Goal: Information Seeking & Learning: Learn about a topic

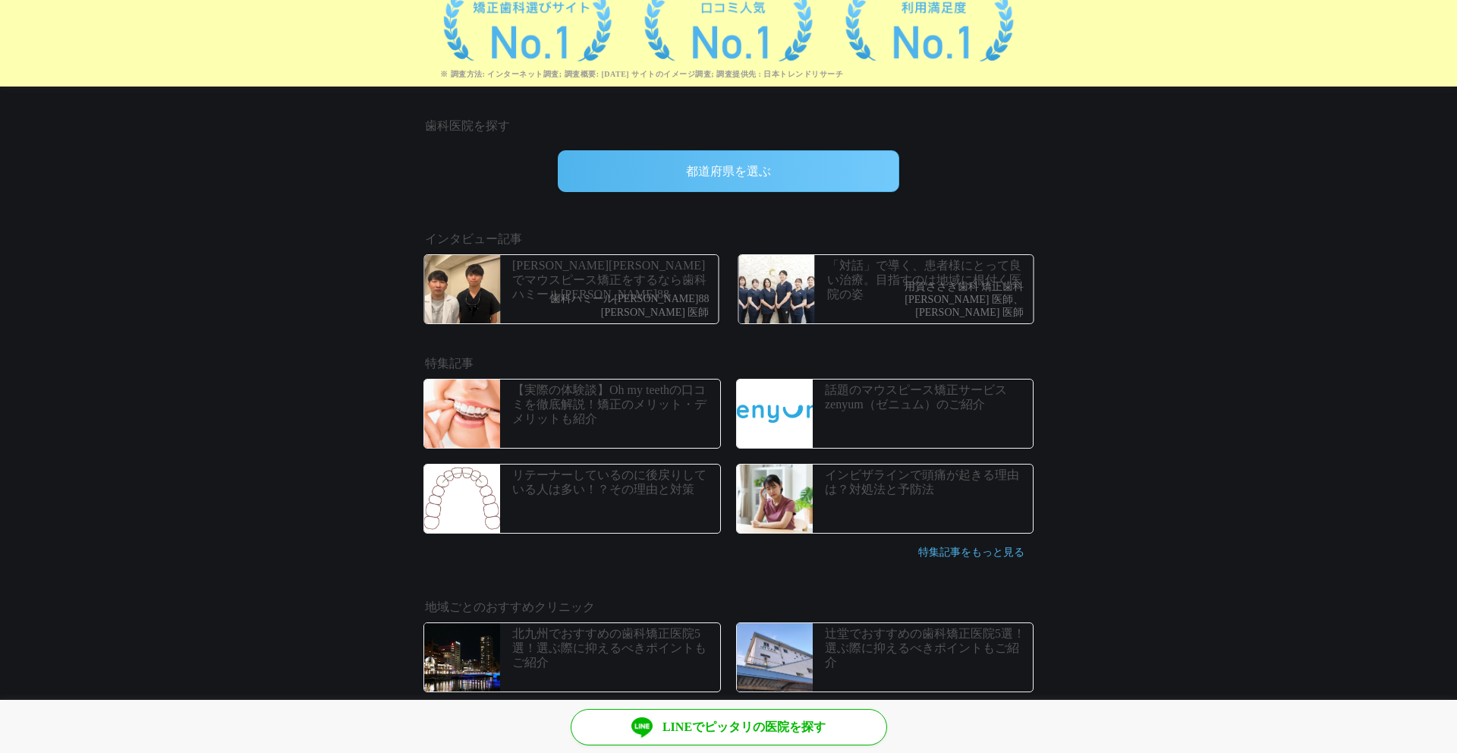
scroll to position [367, 0]
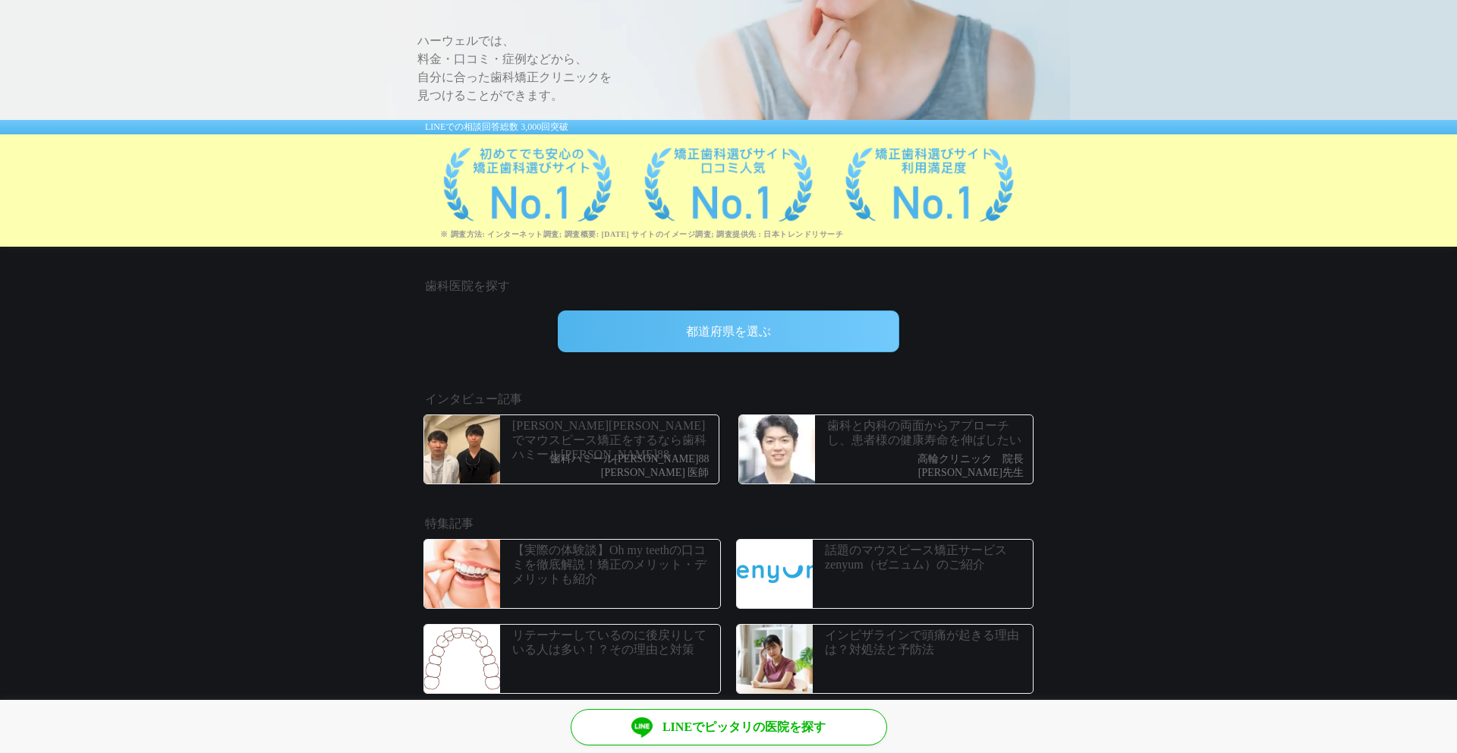
scroll to position [303, 0]
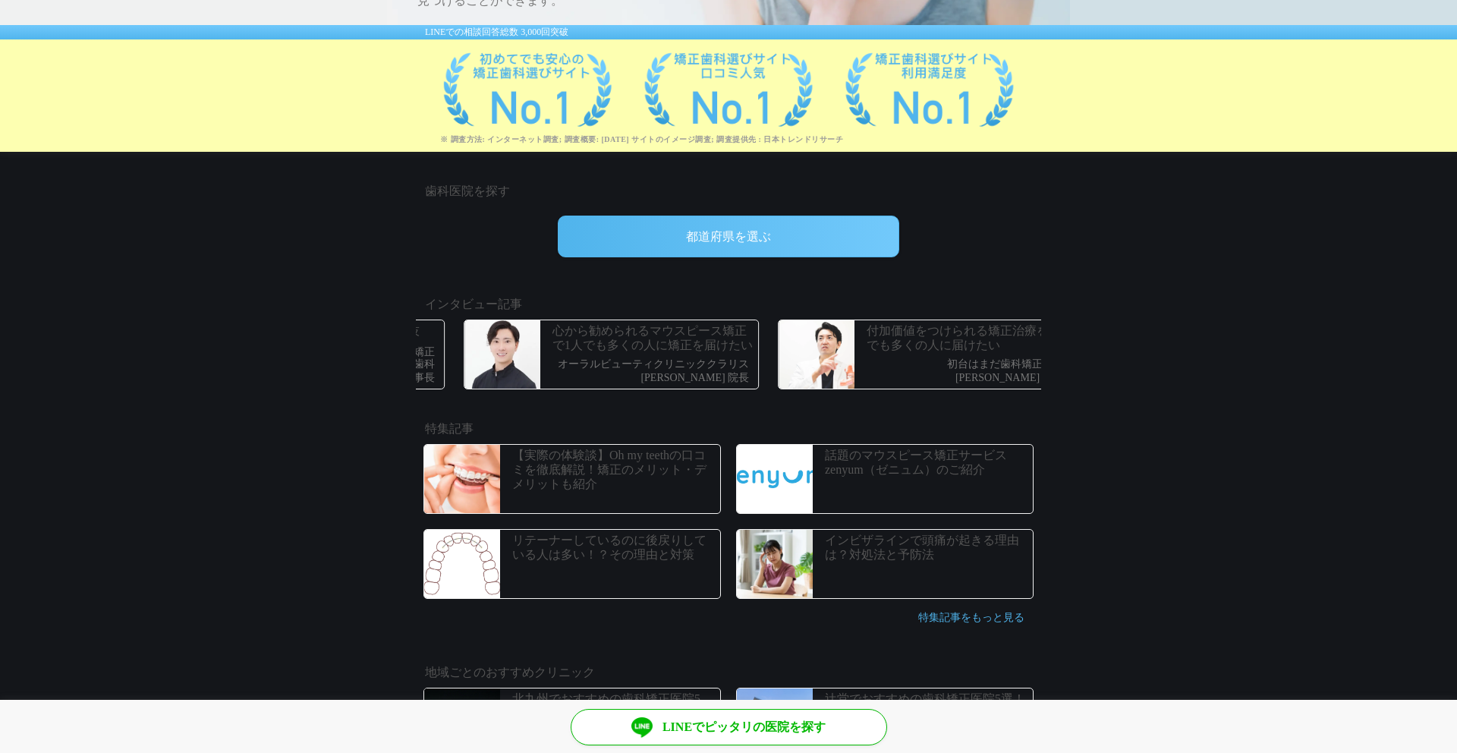
click at [363, 334] on section "インタビュー記事 高田馬場でマウスピース矯正をするなら歯科ハミール高田88 歯科ハミール高田88 茂木 将 医師 歯科と内科の両面からアプローチし、患者様の健…" at bounding box center [728, 342] width 1457 height 109
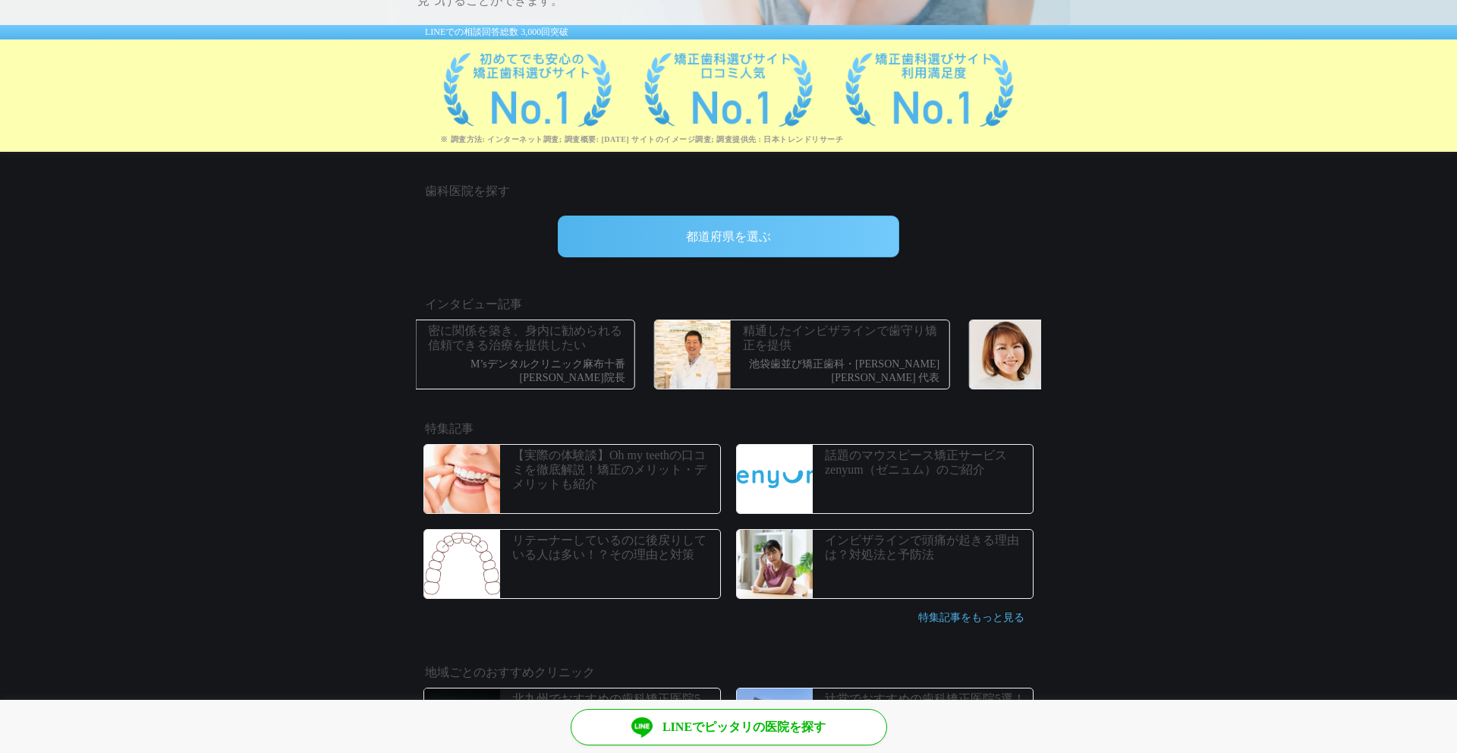
click at [201, 355] on section "インタビュー記事 高田馬場でマウスピース矯正をするなら歯科ハミール高田88 歯科ハミール高田88 茂木 将 医師 歯科と内科の両面からアプローチし、患者様の健…" at bounding box center [728, 342] width 1457 height 109
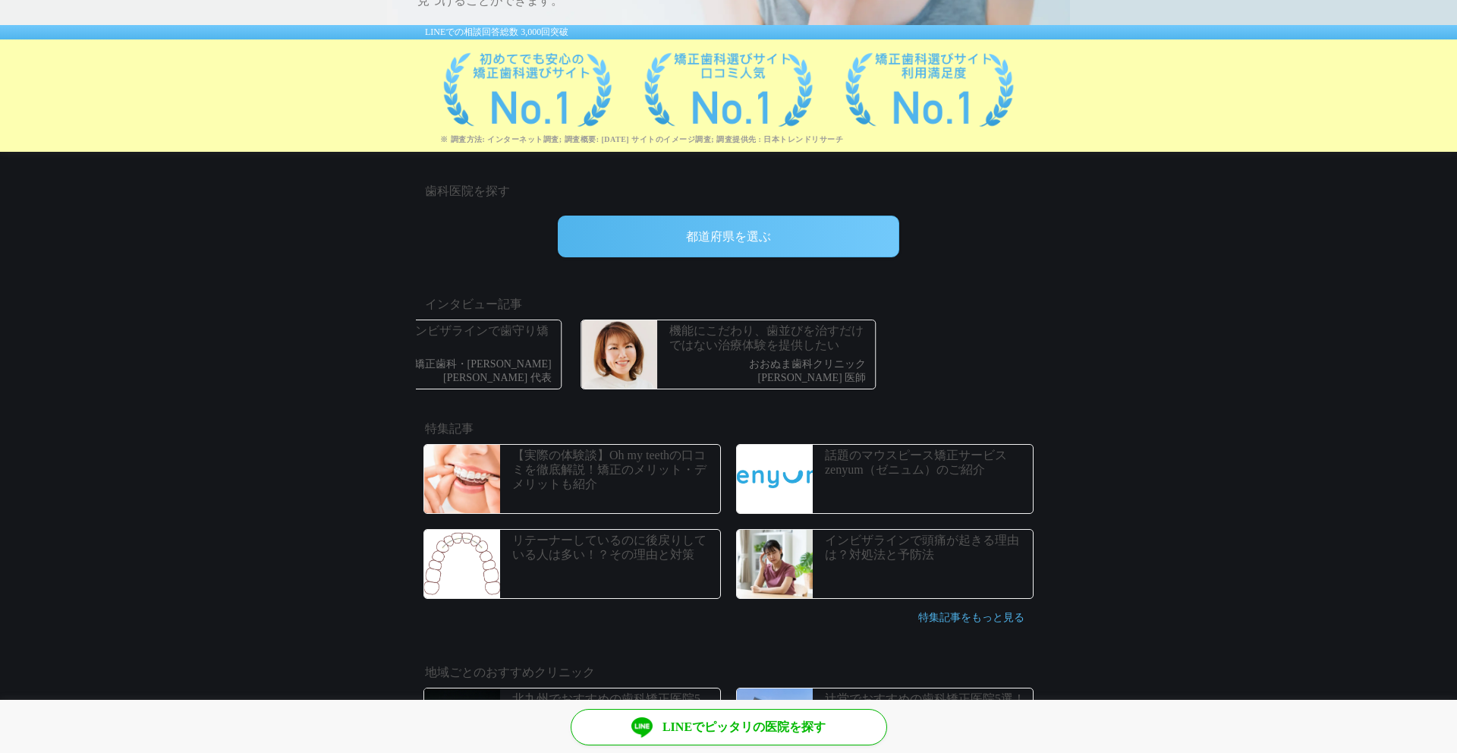
click at [215, 369] on section "インタビュー記事 高田馬場でマウスピース矯正をするなら歯科ハミール高田88 歯科ハミール高田88 茂木 将 医師 歯科と内科の両面からアプローチし、患者様の健…" at bounding box center [728, 342] width 1457 height 109
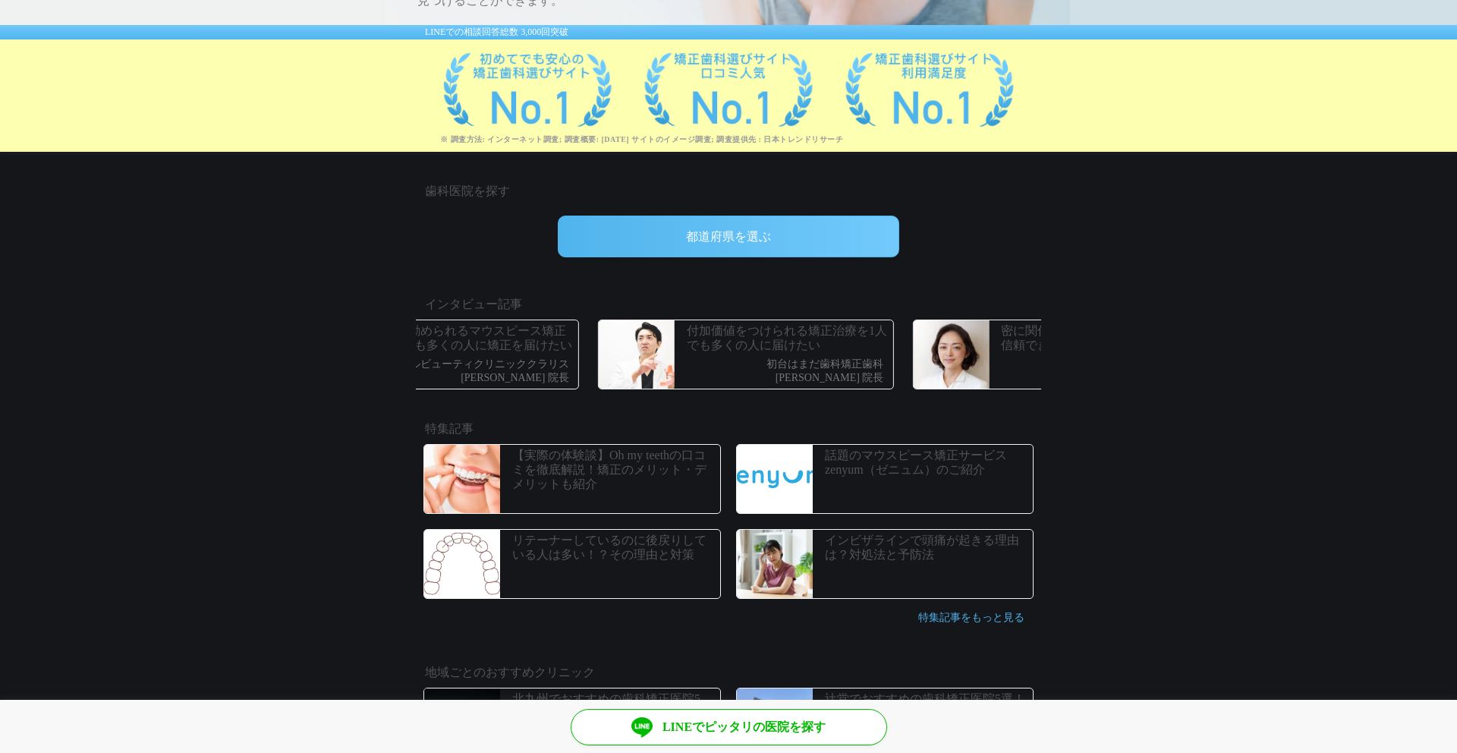
click at [1430, 380] on section "インタビュー記事 高田馬場でマウスピース矯正をするなら歯科ハミール高田88 歯科ハミール高田88 茂木 将 医師 歯科と内科の両面からアプローチし、患者様の健…" at bounding box center [728, 342] width 1457 height 109
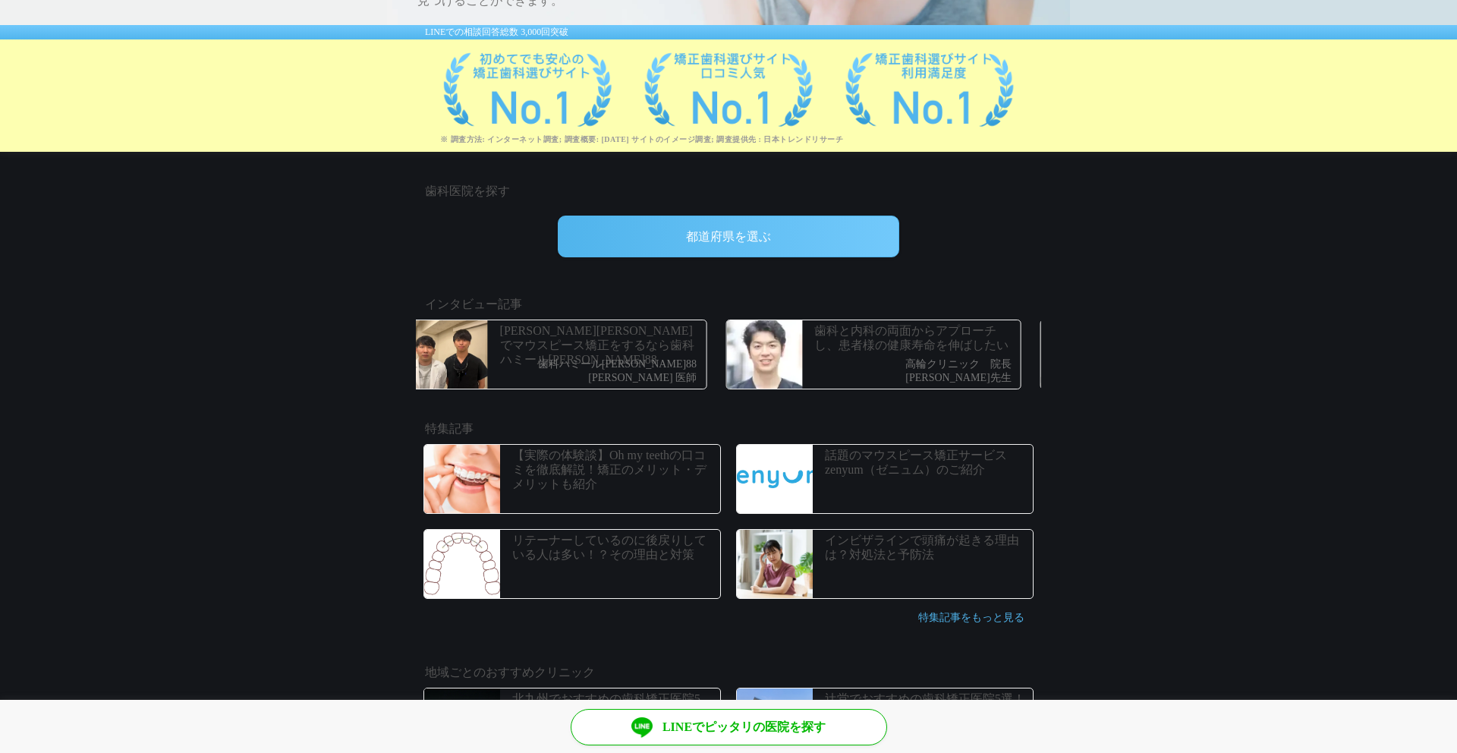
click at [1457, 304] on section "インタビュー記事 高田馬場でマウスピース矯正をするなら歯科ハミール高田88 歯科ハミール高田88 茂木 将 医師 歯科と内科の両面からアプローチし、患者様の健…" at bounding box center [728, 342] width 1457 height 109
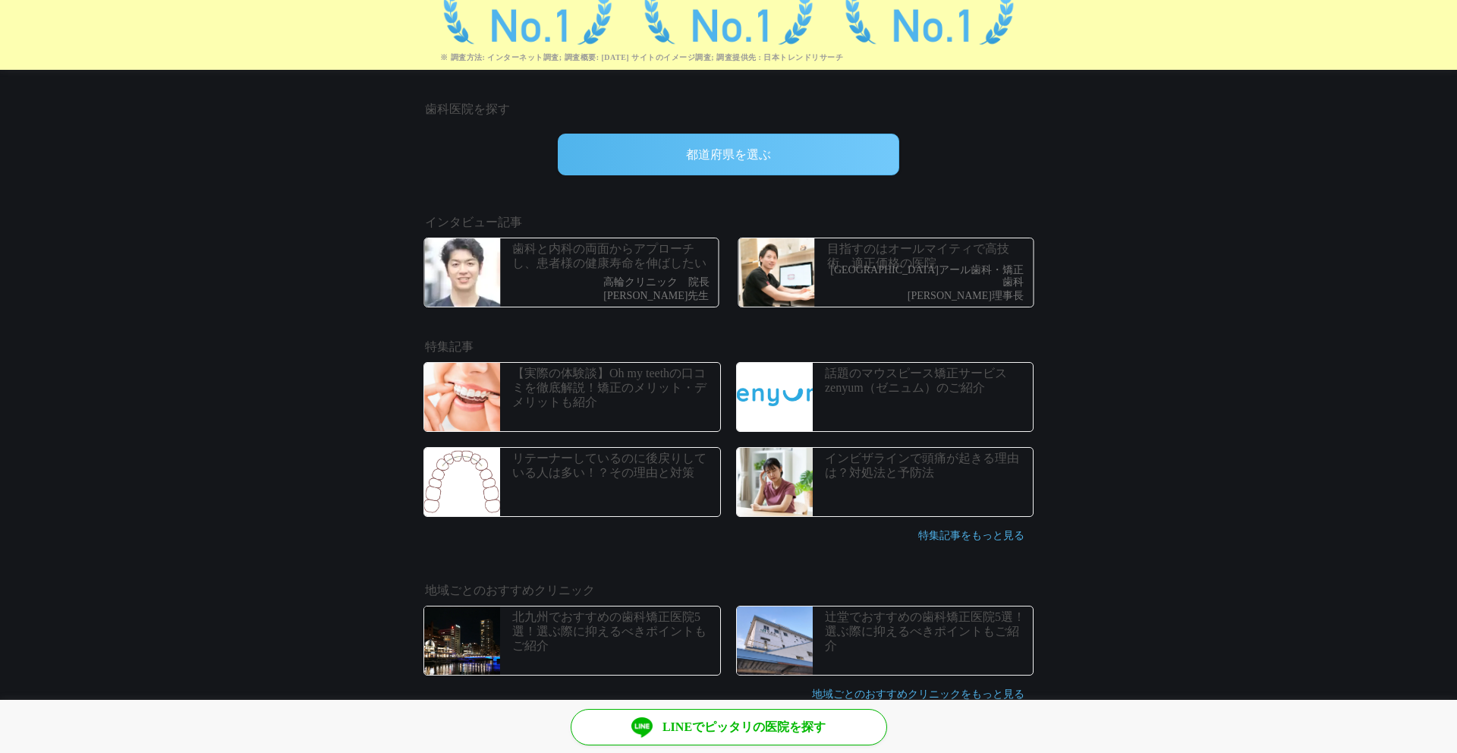
scroll to position [0, 0]
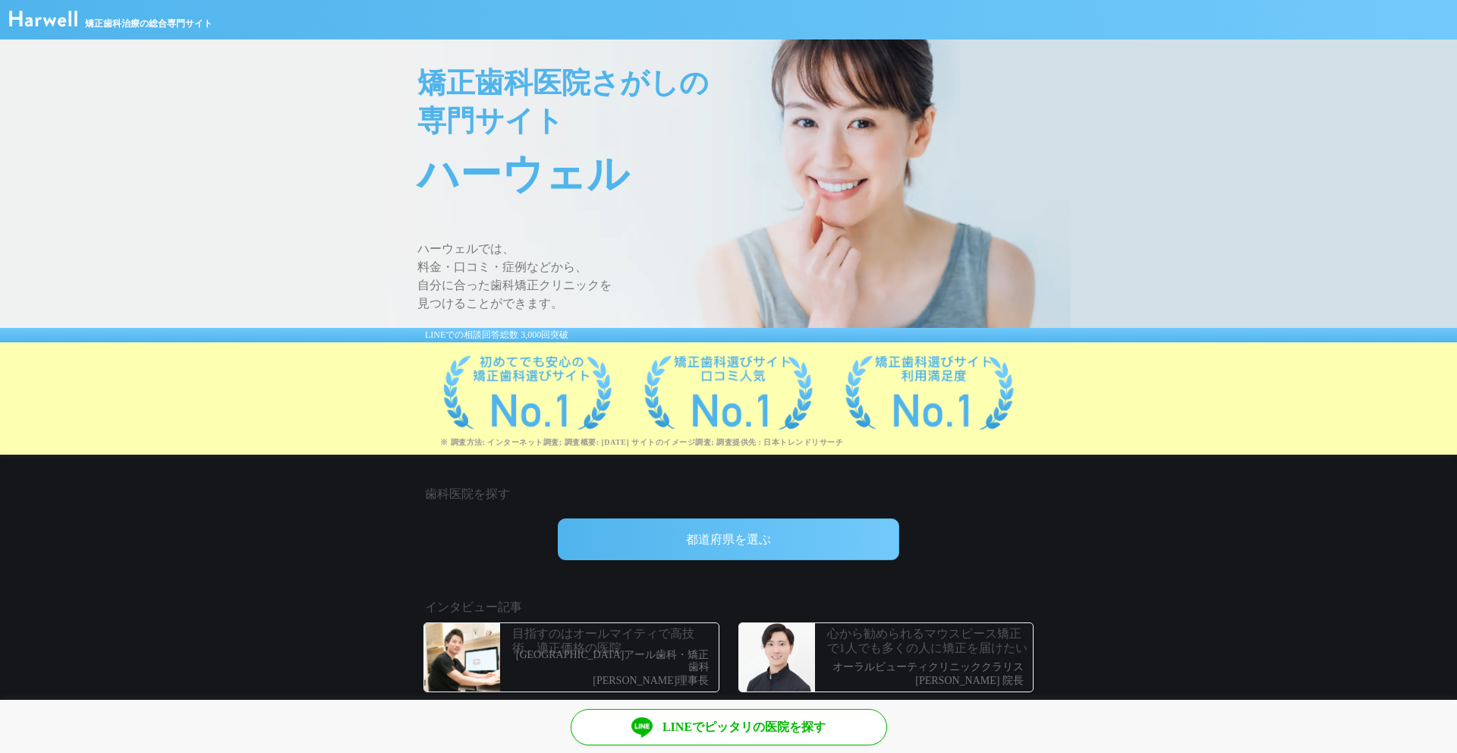
click at [717, 535] on div "都道府県を選ぶ" at bounding box center [729, 539] width 342 height 42
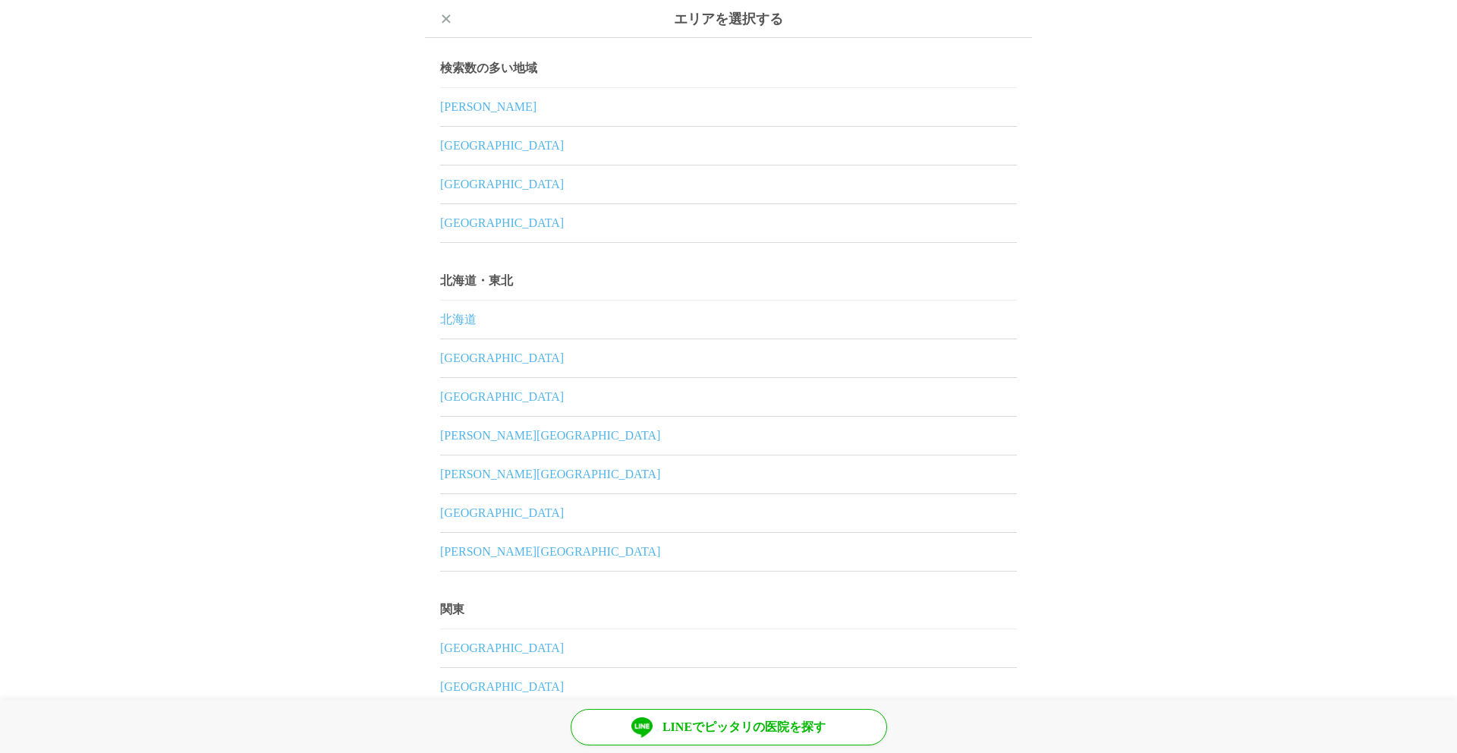
click at [452, 107] on link "東京都" at bounding box center [728, 107] width 577 height 38
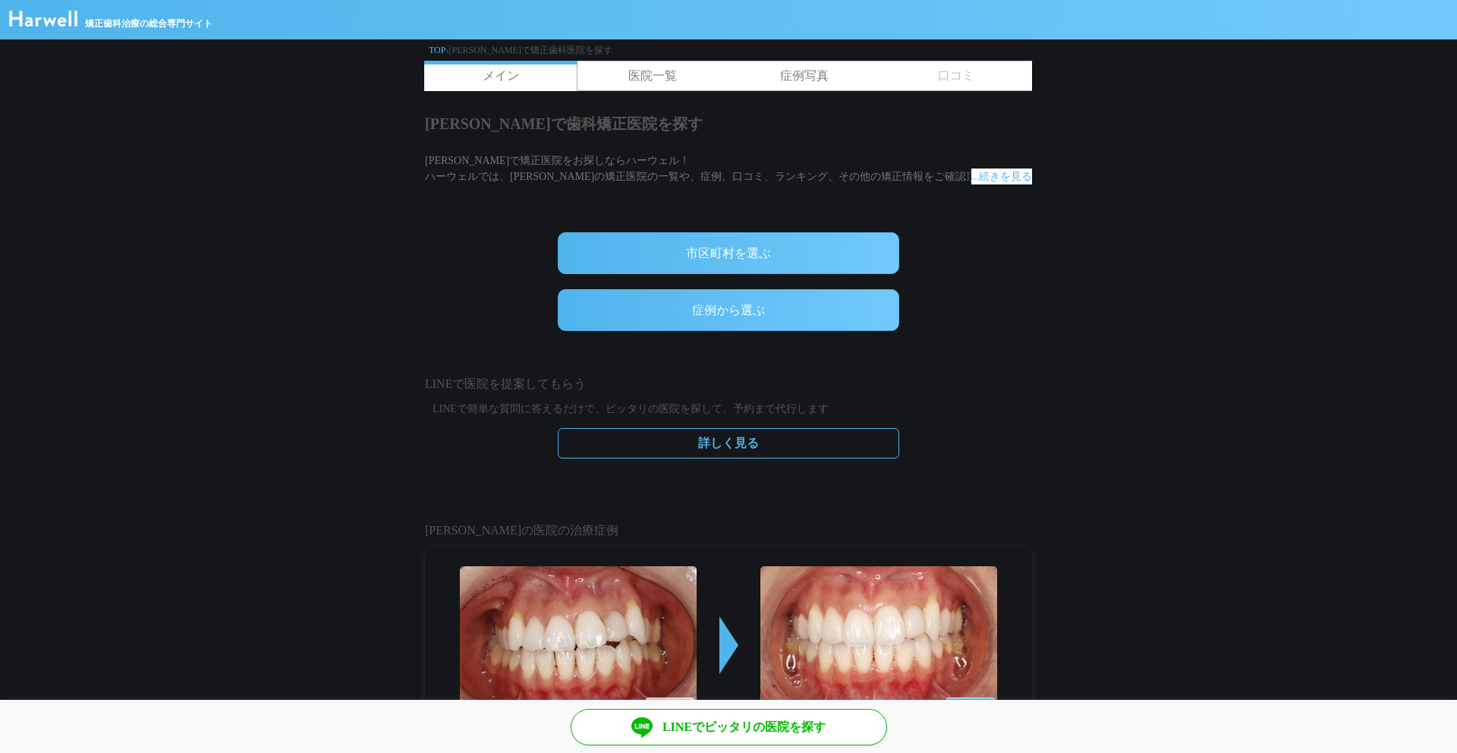
click at [756, 250] on div "市区町村を選ぶ" at bounding box center [729, 253] width 342 height 42
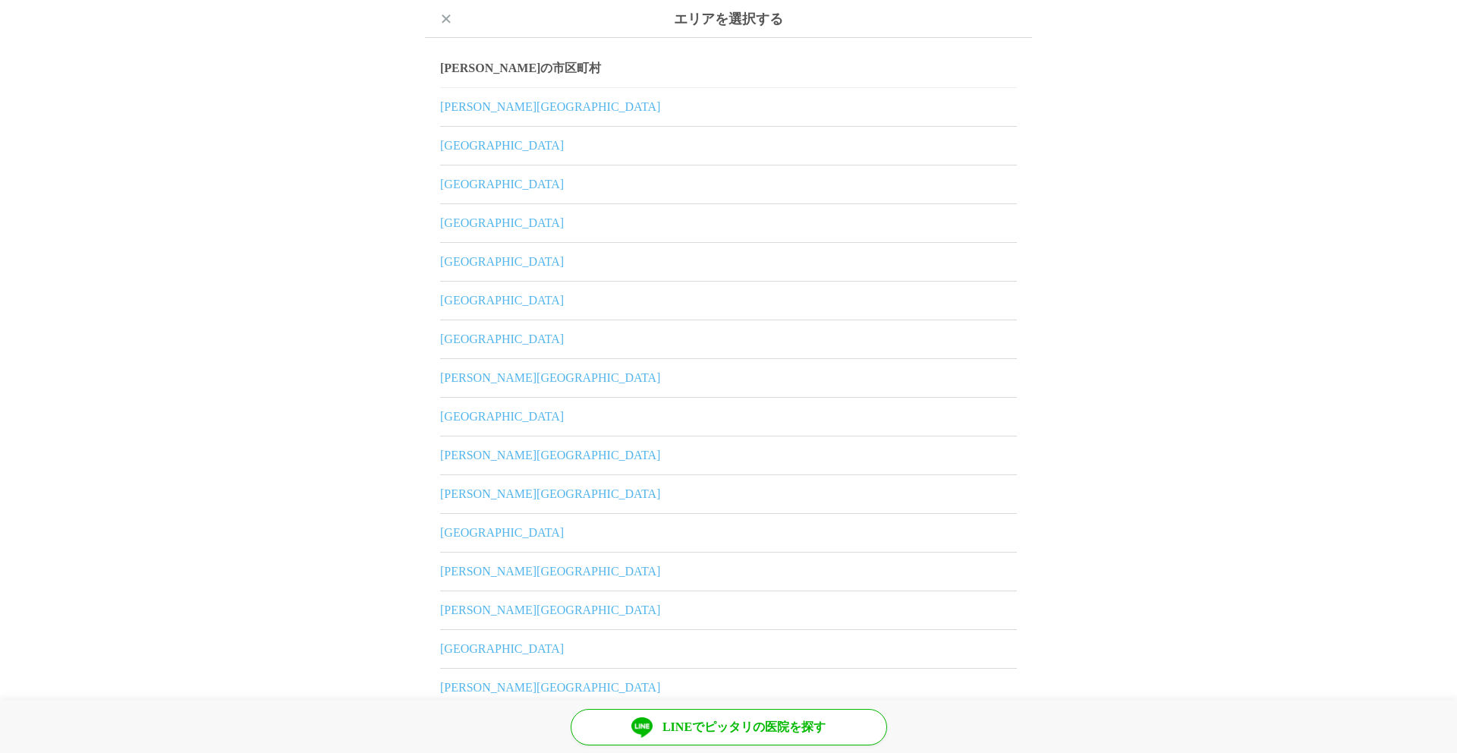
click at [466, 533] on link "[GEOGRAPHIC_DATA]" at bounding box center [728, 533] width 577 height 38
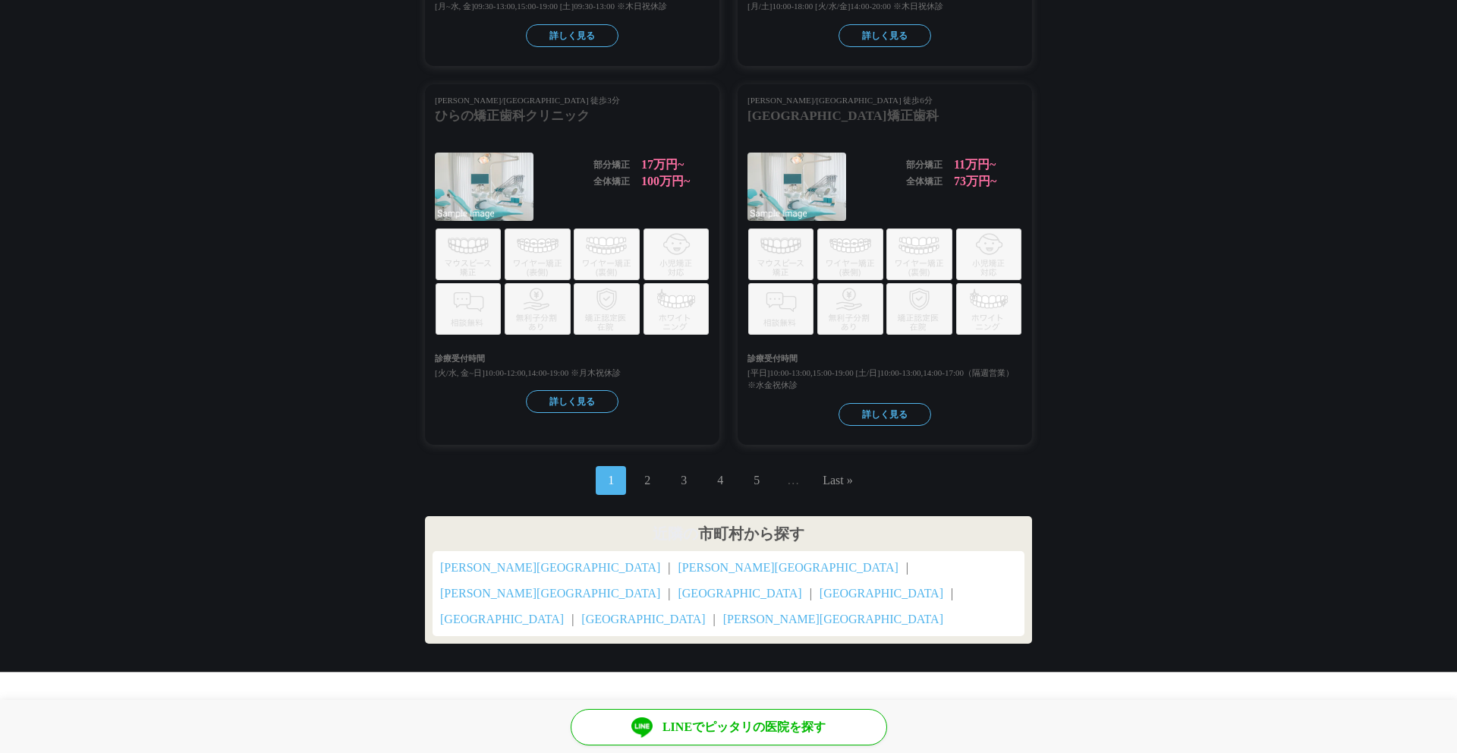
scroll to position [1519, 0]
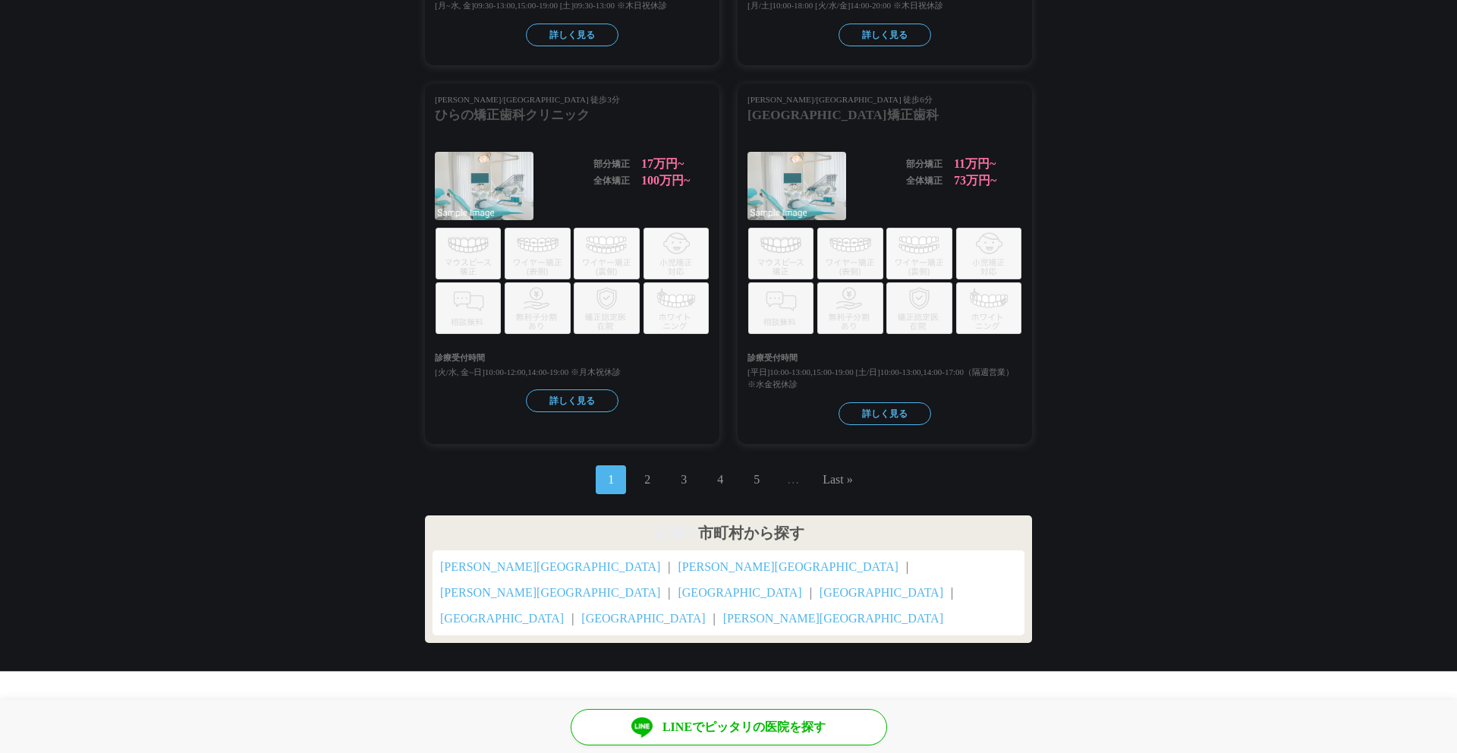
click at [644, 489] on link "2" at bounding box center [647, 480] width 6 height 18
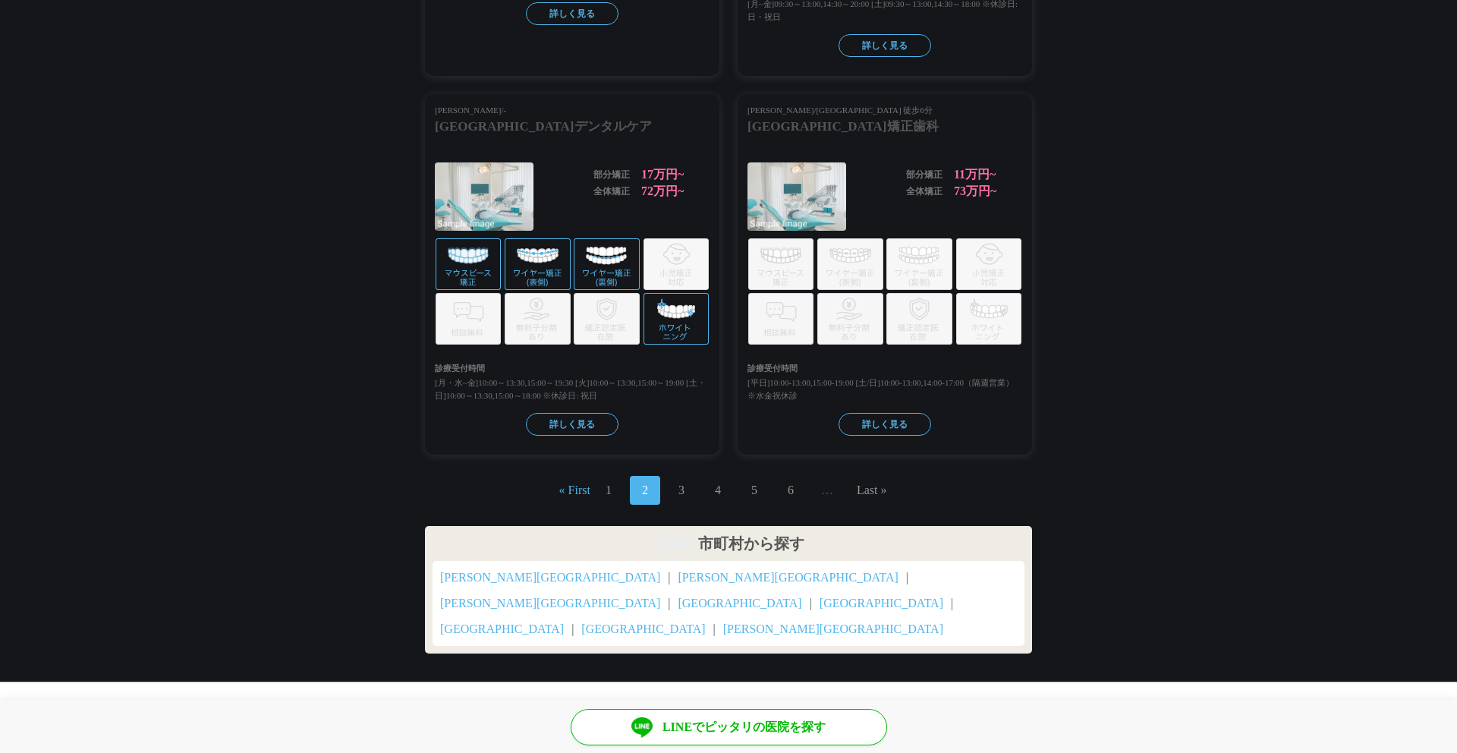
scroll to position [1586, 0]
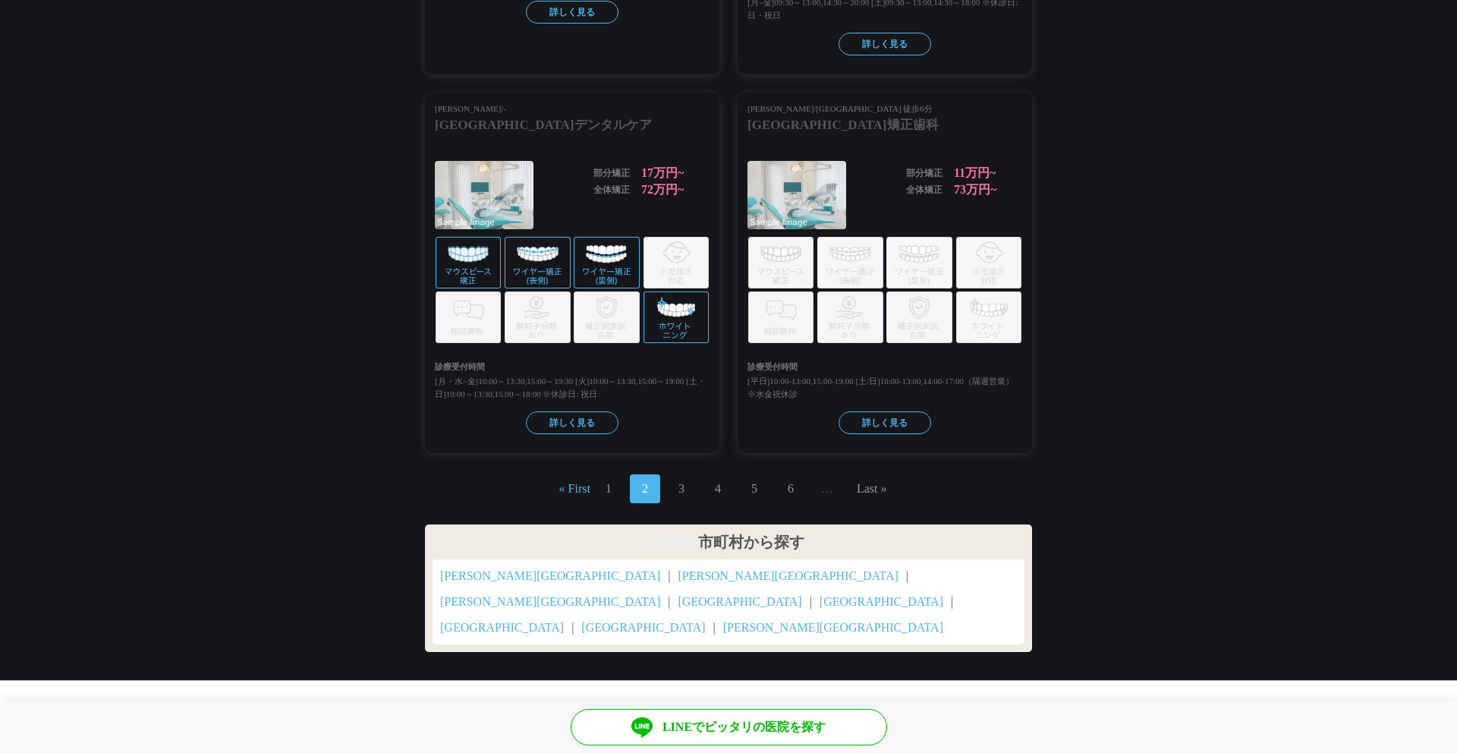
click at [680, 480] on link "3" at bounding box center [682, 489] width 6 height 18
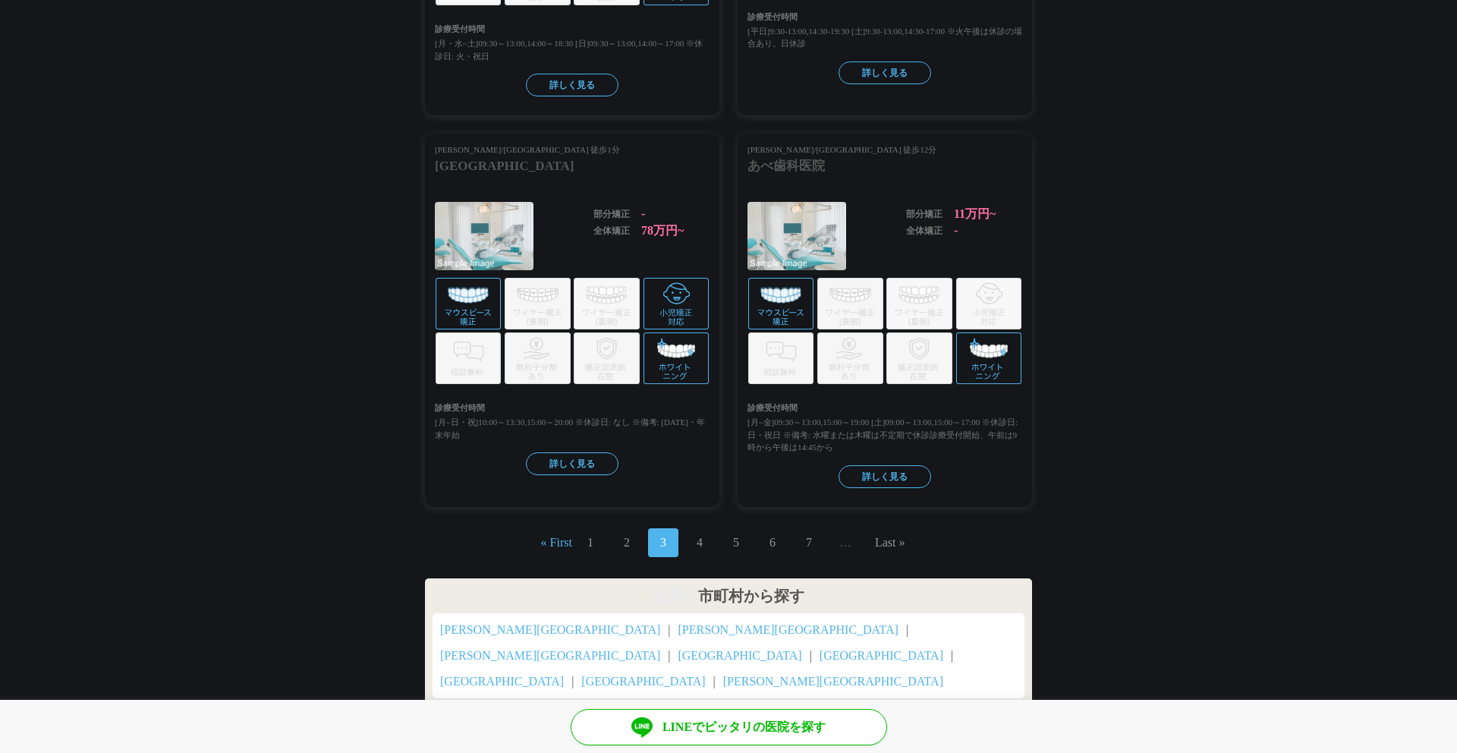
scroll to position [1599, 0]
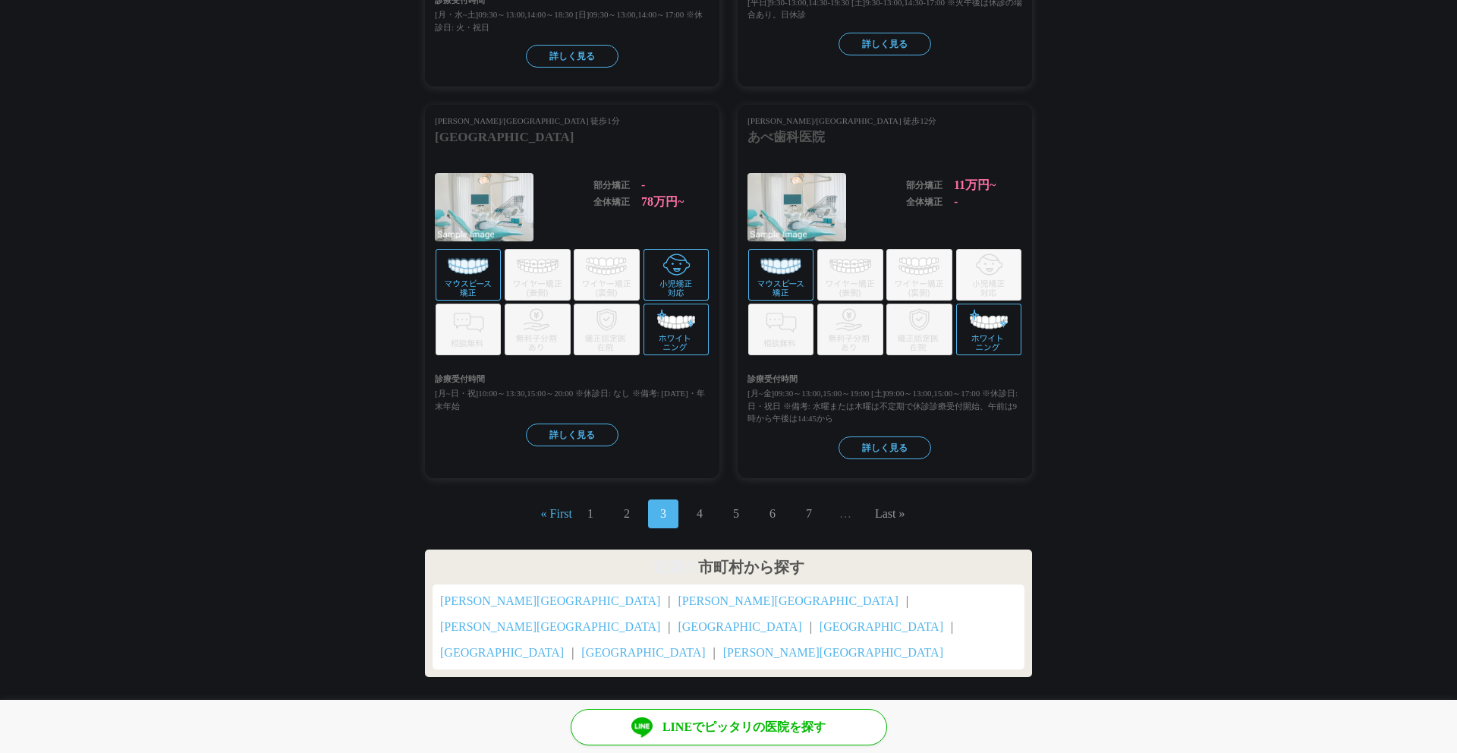
click at [703, 505] on link "4" at bounding box center [700, 514] width 6 height 18
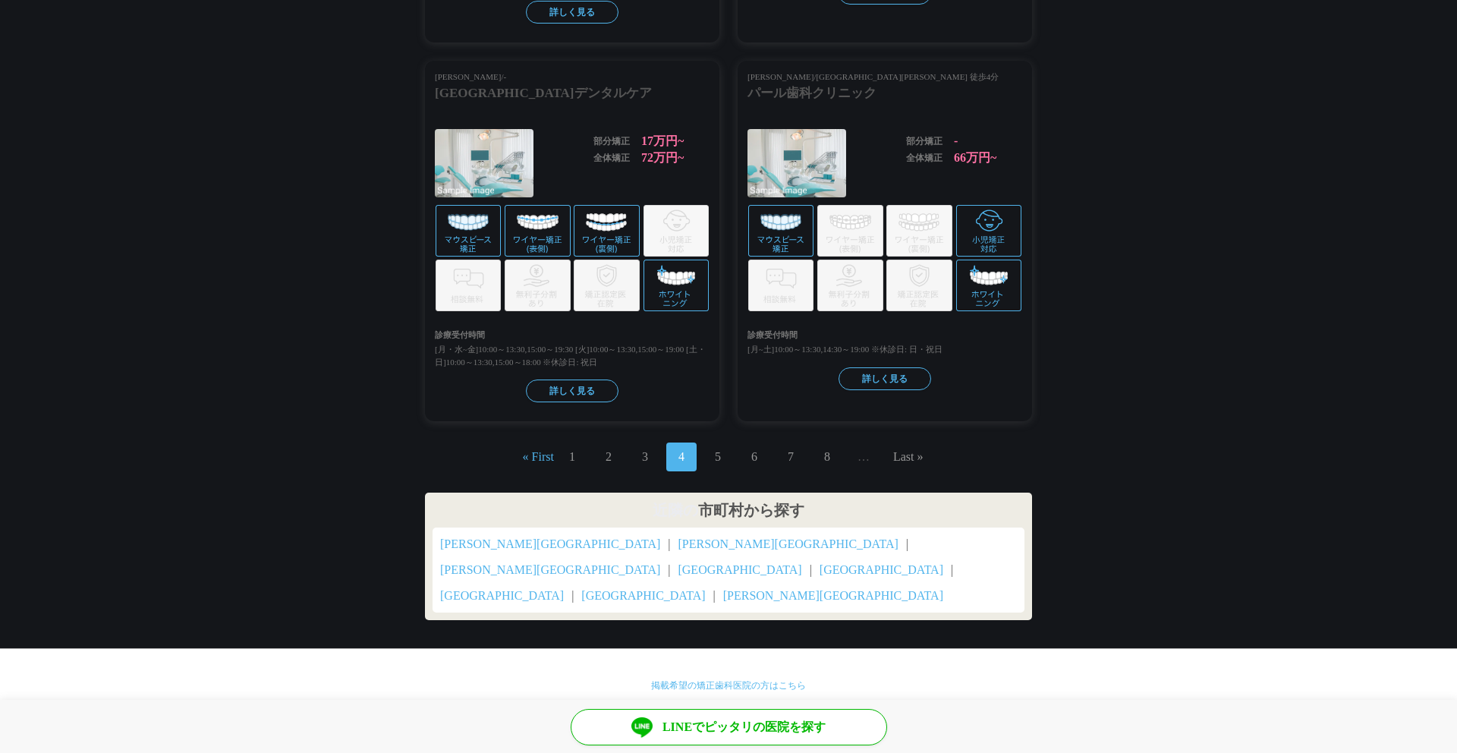
scroll to position [1586, 0]
click at [721, 450] on link "5" at bounding box center [718, 457] width 6 height 18
